Goal: Information Seeking & Learning: Learn about a topic

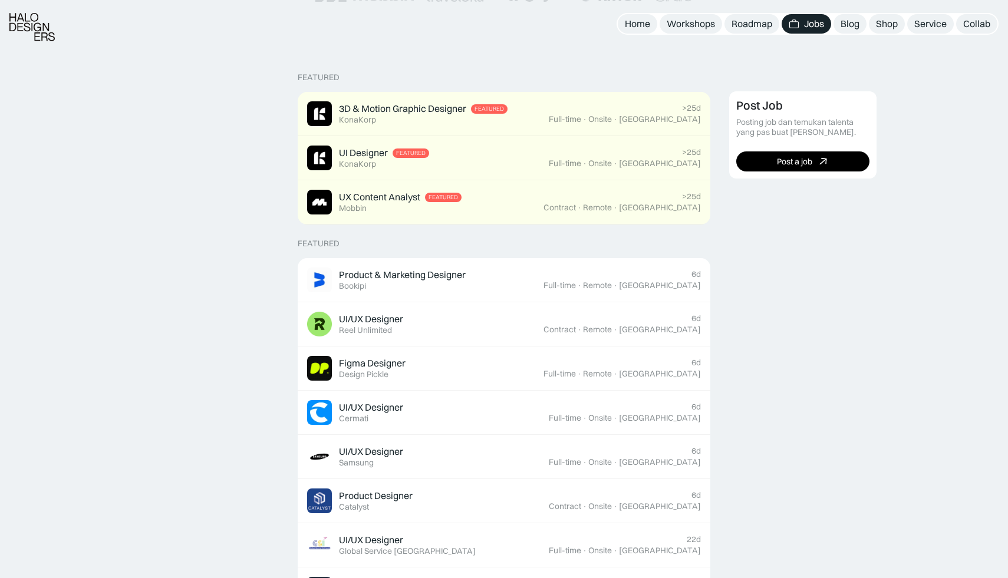
scroll to position [262, 0]
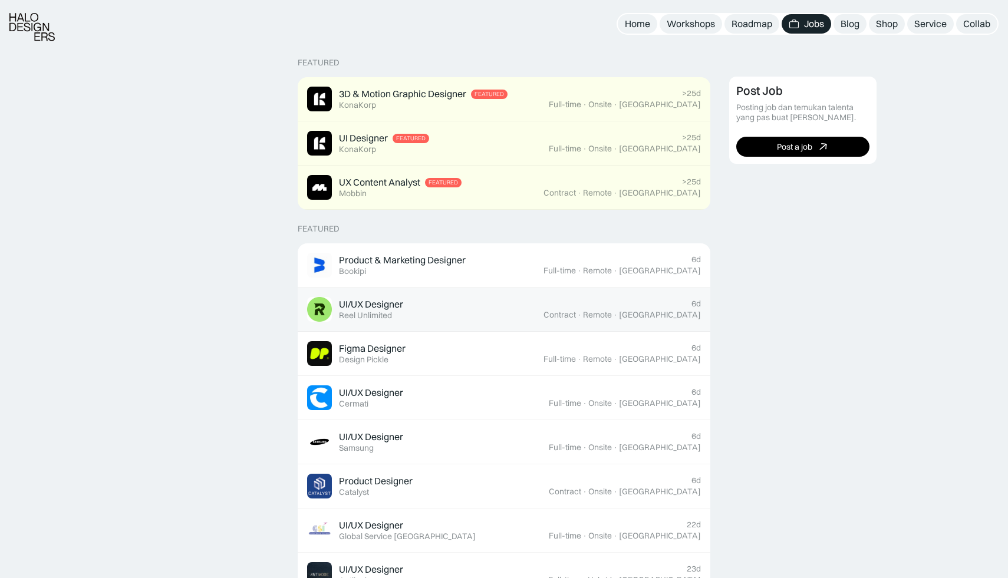
click at [402, 325] on link "UI/UX Designer Featured Reel Unlimited 6d Contract · Remote · [GEOGRAPHIC_DATA]" at bounding box center [504, 310] width 413 height 44
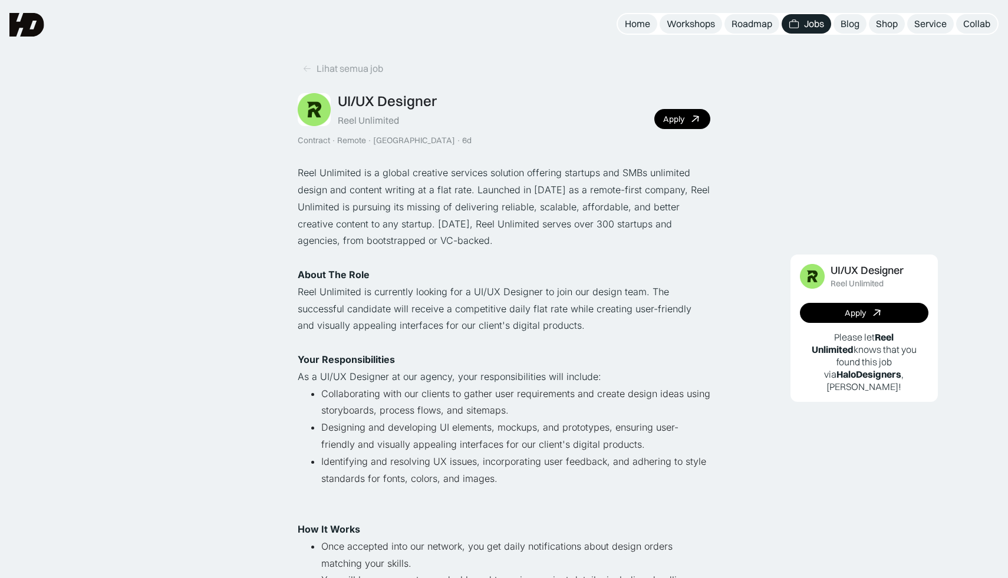
click at [397, 361] on p "‍ Your Responsibilities ‍" at bounding box center [504, 359] width 413 height 17
click at [390, 363] on strong "Your Responsibilities" at bounding box center [346, 360] width 97 height 12
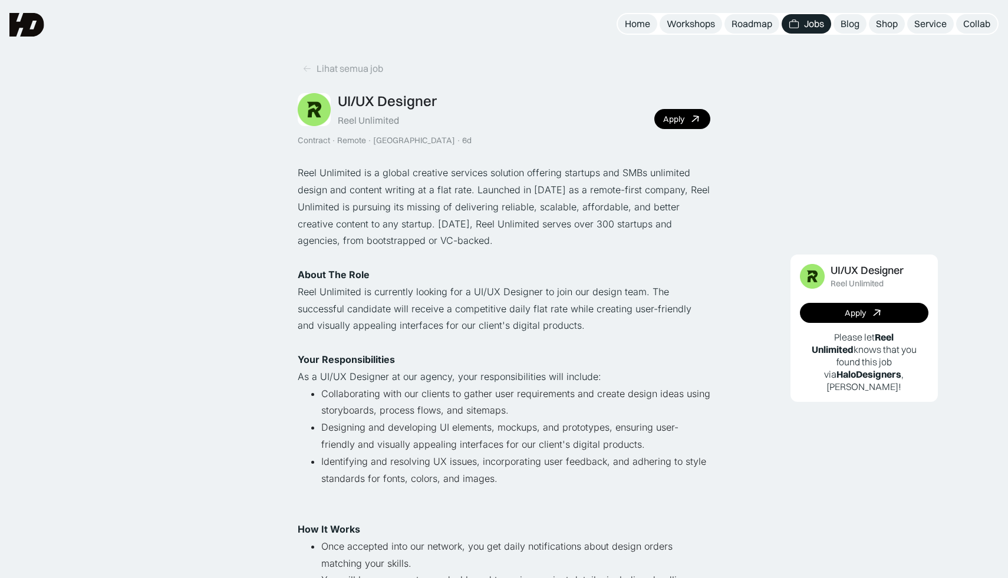
click at [393, 365] on strong "Your Responsibilities" at bounding box center [346, 360] width 97 height 12
click at [394, 363] on p "‍ Your Responsibilities ‍" at bounding box center [504, 359] width 413 height 17
